Goal: Task Accomplishment & Management: Use online tool/utility

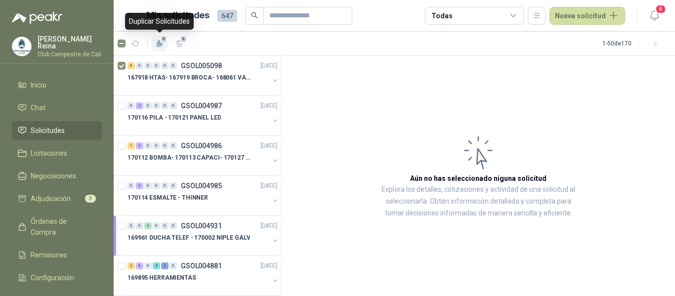
click at [161, 44] on icon "button" at bounding box center [160, 42] width 4 height 5
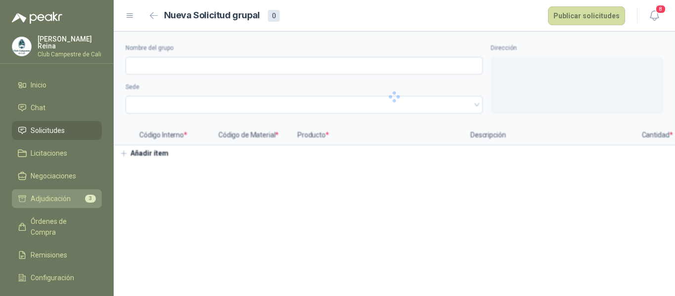
click at [59, 194] on span "Adjudicación" at bounding box center [51, 198] width 40 height 11
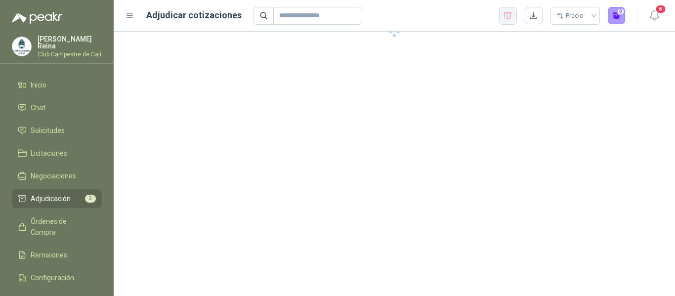
click at [505, 18] on icon "button" at bounding box center [507, 16] width 9 height 10
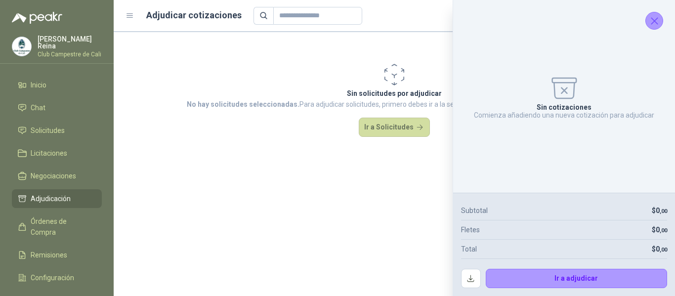
click at [655, 20] on icon "Cerrar" at bounding box center [654, 21] width 6 height 6
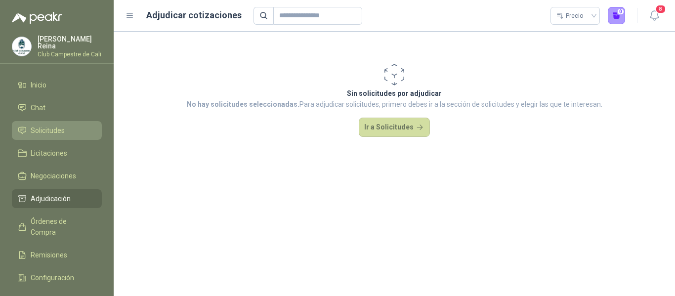
click at [59, 126] on span "Solicitudes" at bounding box center [48, 130] width 34 height 11
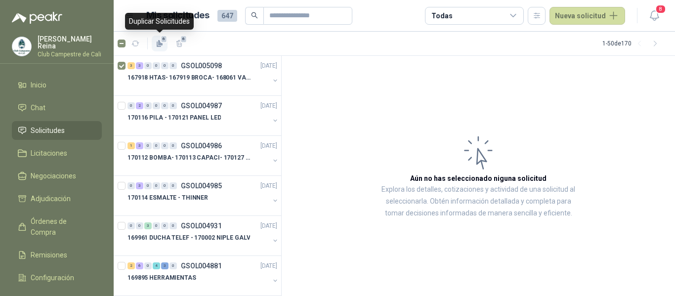
click at [161, 45] on icon "button" at bounding box center [160, 42] width 4 height 5
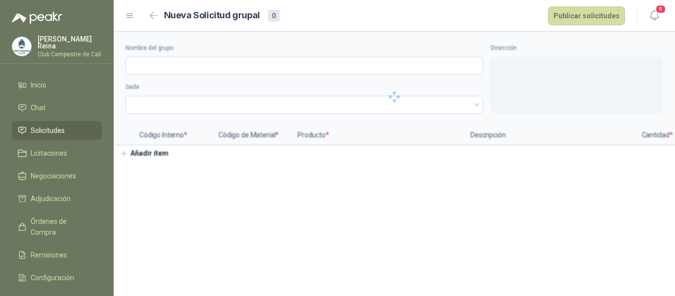
type input "**********"
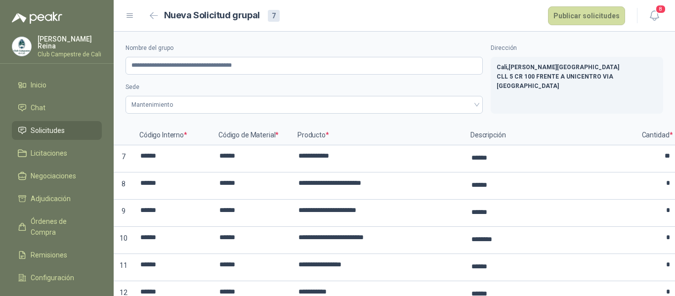
scroll to position [64, 0]
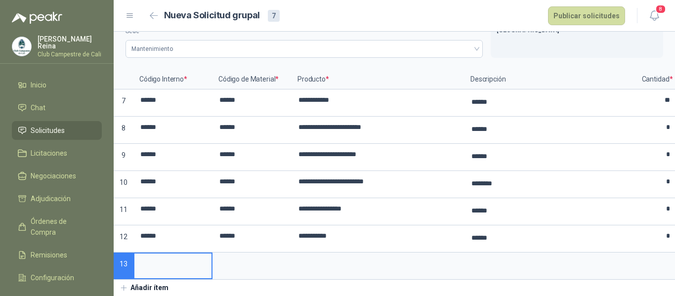
click at [62, 128] on span "Solicitudes" at bounding box center [48, 130] width 34 height 11
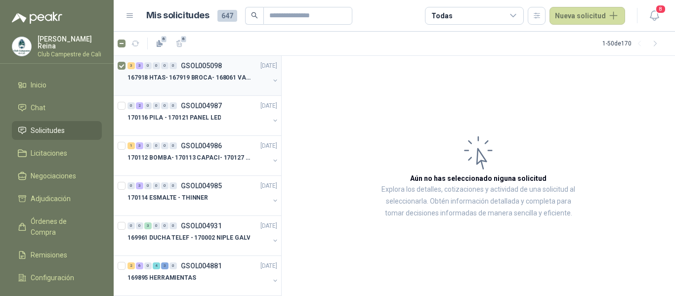
click at [148, 76] on p "167918 HTAS- 167919 BROCA- 168061 VALVULA" at bounding box center [189, 77] width 123 height 9
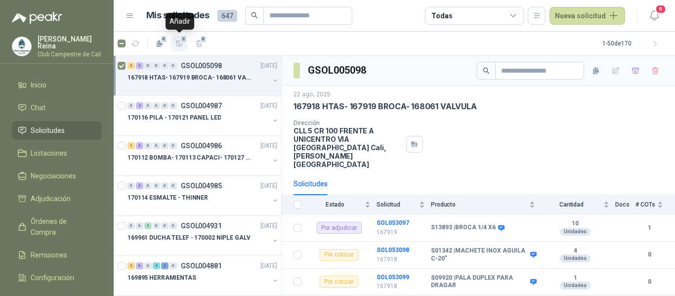
click at [181, 43] on icon "button" at bounding box center [179, 44] width 8 height 8
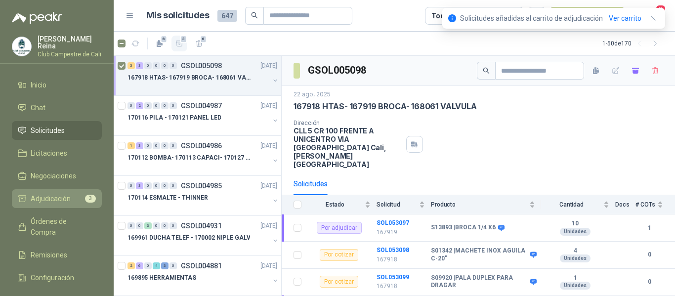
click at [68, 193] on span "Adjudicación" at bounding box center [51, 198] width 40 height 11
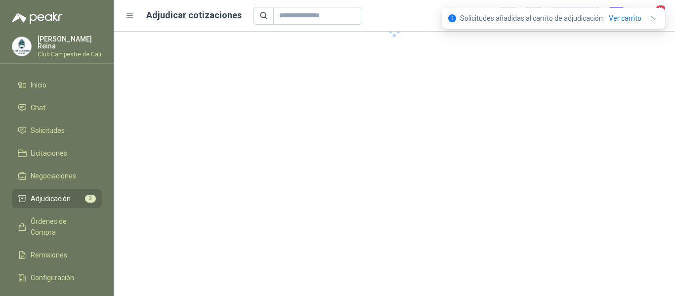
click at [68, 193] on span "Adjudicación" at bounding box center [51, 198] width 40 height 11
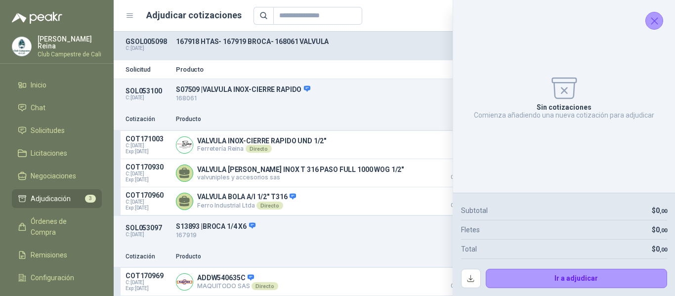
click at [651, 18] on icon "Cerrar" at bounding box center [655, 21] width 12 height 12
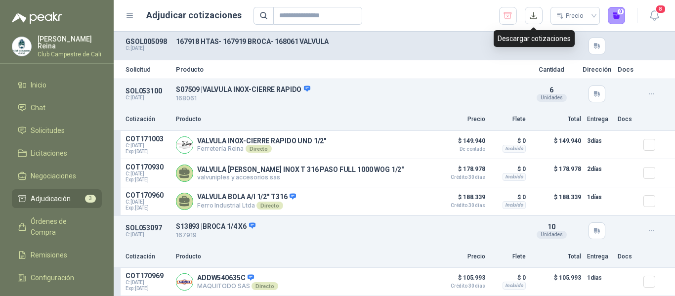
drag, startPoint x: 534, startPoint y: 13, endPoint x: 454, endPoint y: 4, distance: 81.0
click at [454, 4] on header "Adjudicar cotizaciones Precio 0 8" at bounding box center [395, 16] width 562 height 32
click at [530, 17] on button "button" at bounding box center [534, 16] width 18 height 18
